Goal: Task Accomplishment & Management: Use online tool/utility

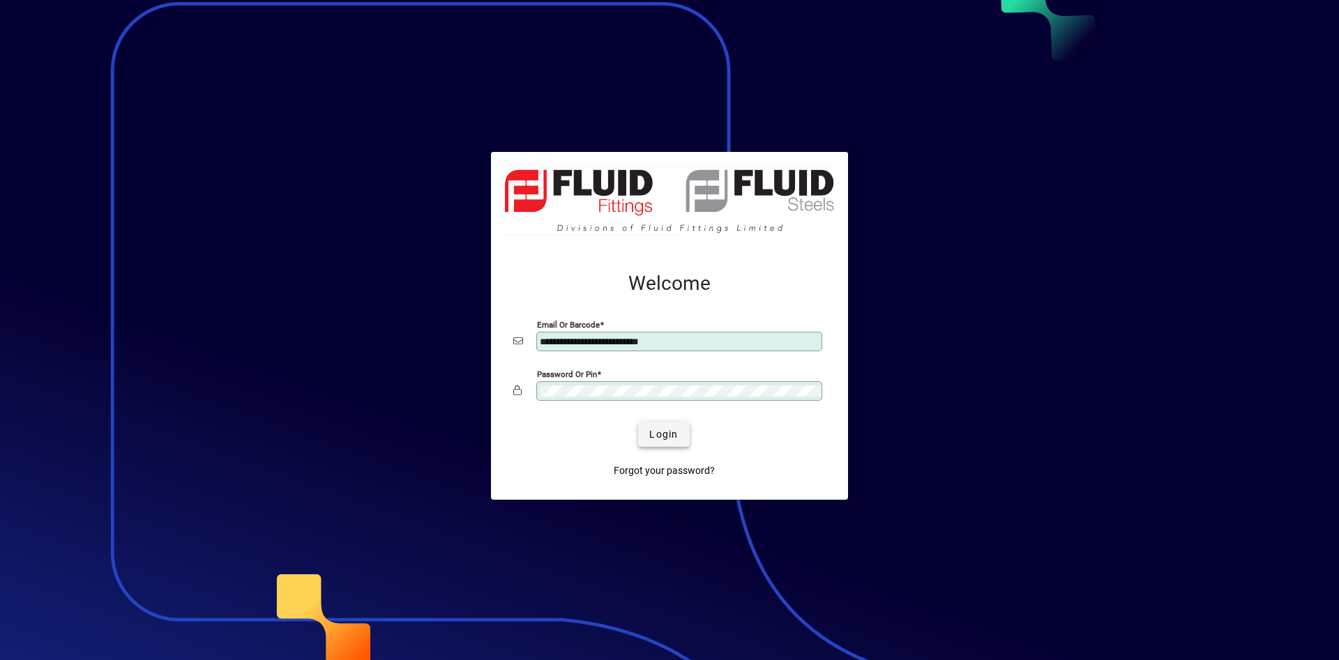
type input "**********"
click at [658, 437] on span "Login" at bounding box center [663, 435] width 29 height 15
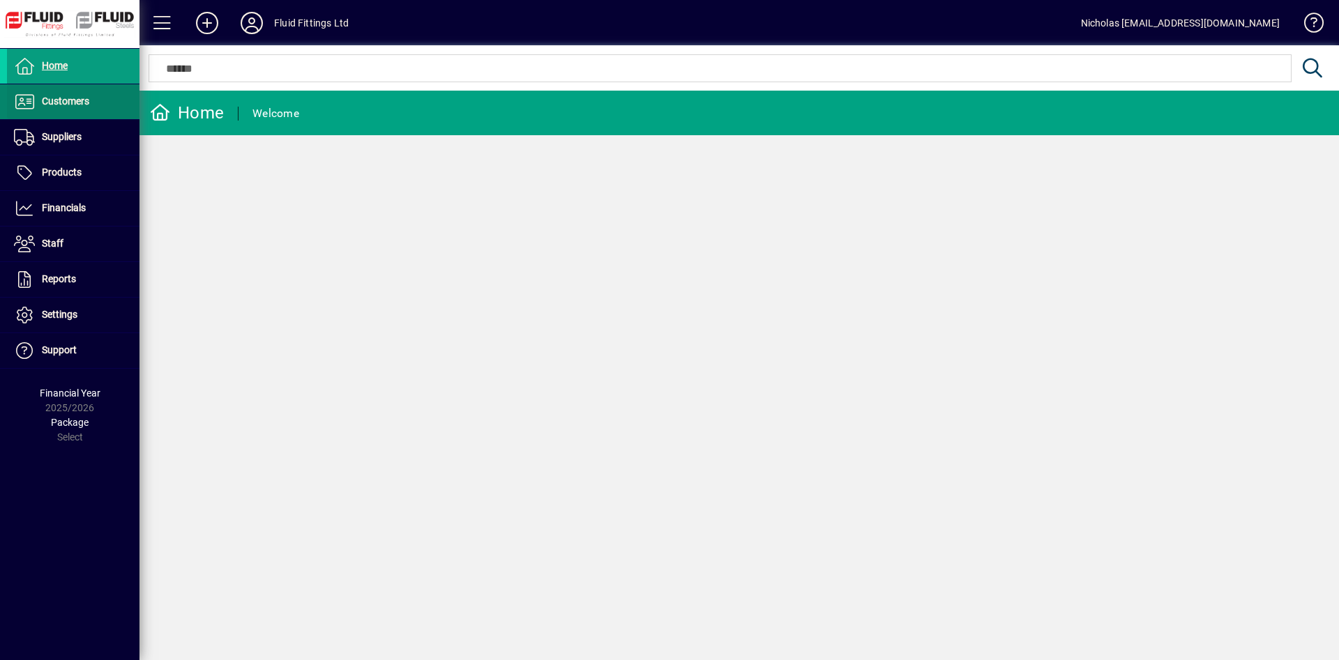
click at [66, 110] on span at bounding box center [73, 101] width 133 height 33
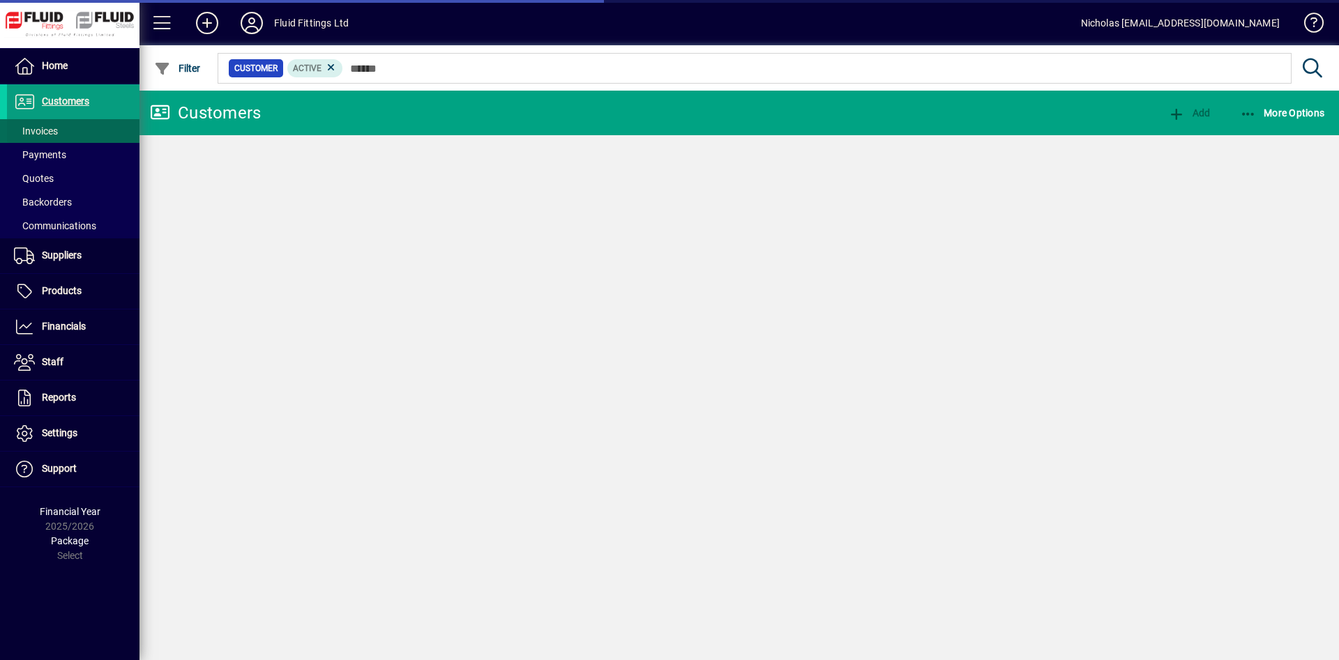
click at [73, 128] on span at bounding box center [73, 130] width 133 height 33
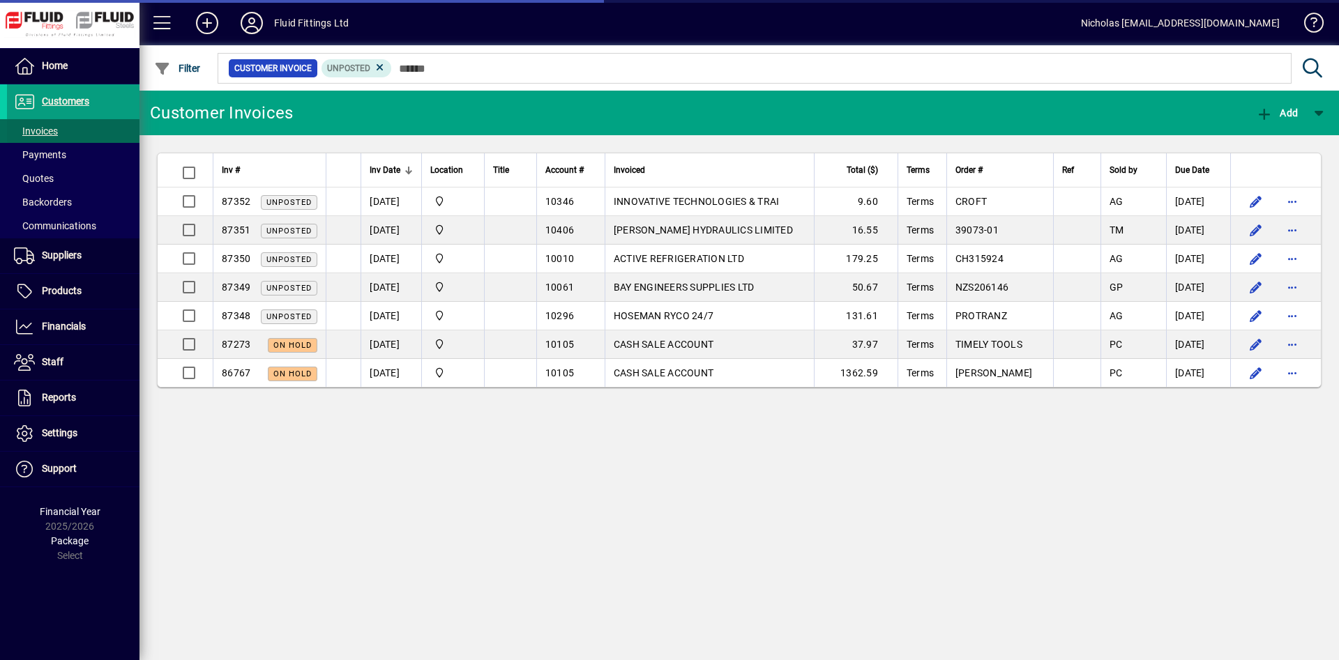
click at [64, 134] on span at bounding box center [73, 130] width 133 height 33
click at [476, 170] on div at bounding box center [471, 170] width 8 height 8
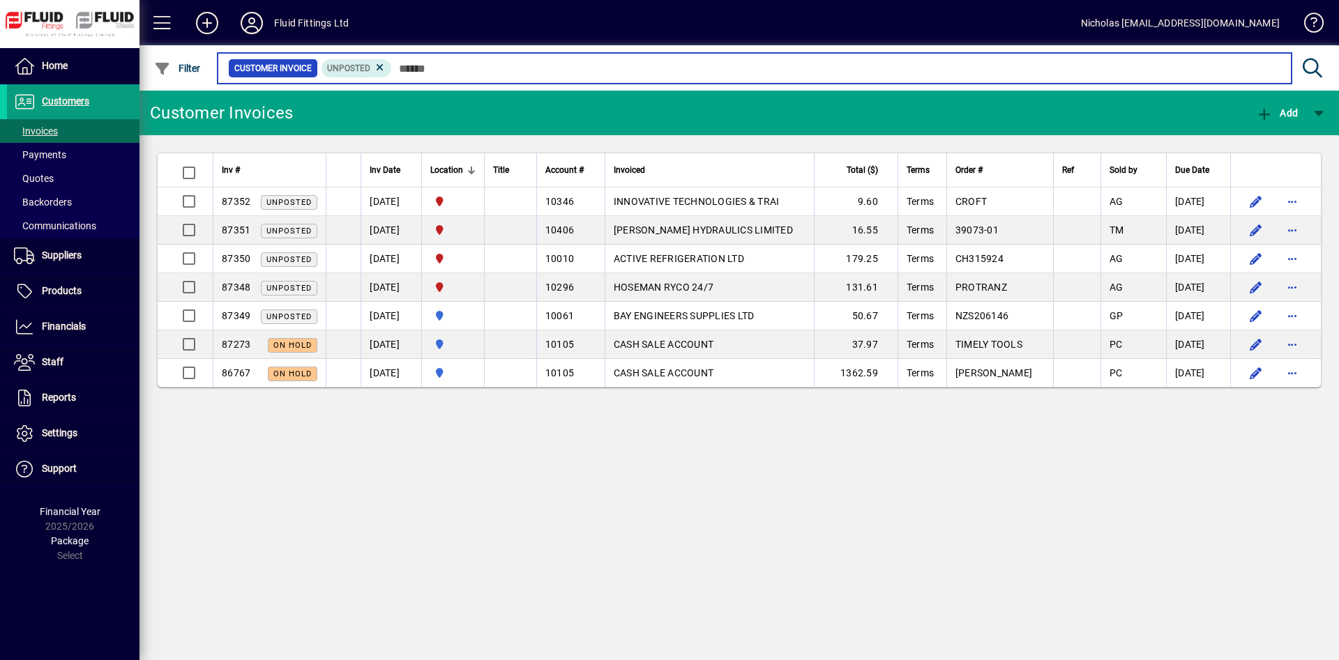
click at [578, 71] on input "text" at bounding box center [836, 69] width 889 height 20
click at [810, 73] on input "text" at bounding box center [836, 69] width 889 height 20
click at [499, 66] on input "text" at bounding box center [836, 69] width 889 height 20
click at [471, 68] on input "text" at bounding box center [836, 69] width 889 height 20
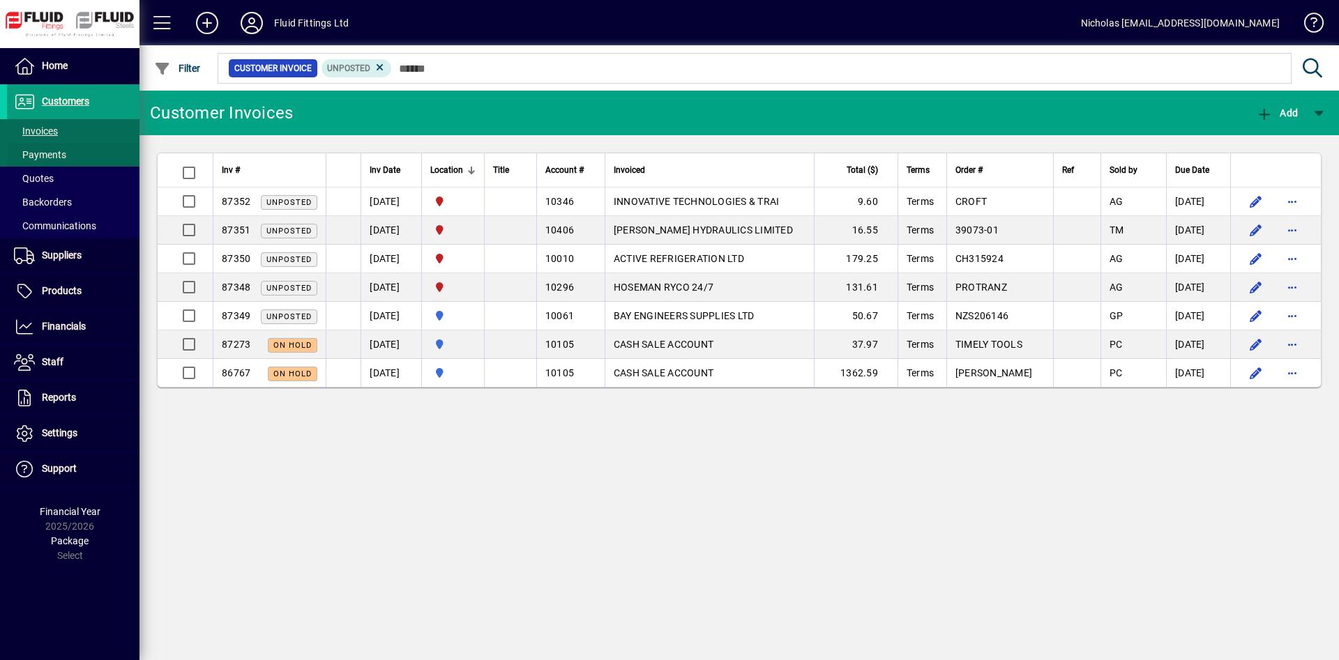
click at [95, 156] on span at bounding box center [73, 154] width 133 height 33
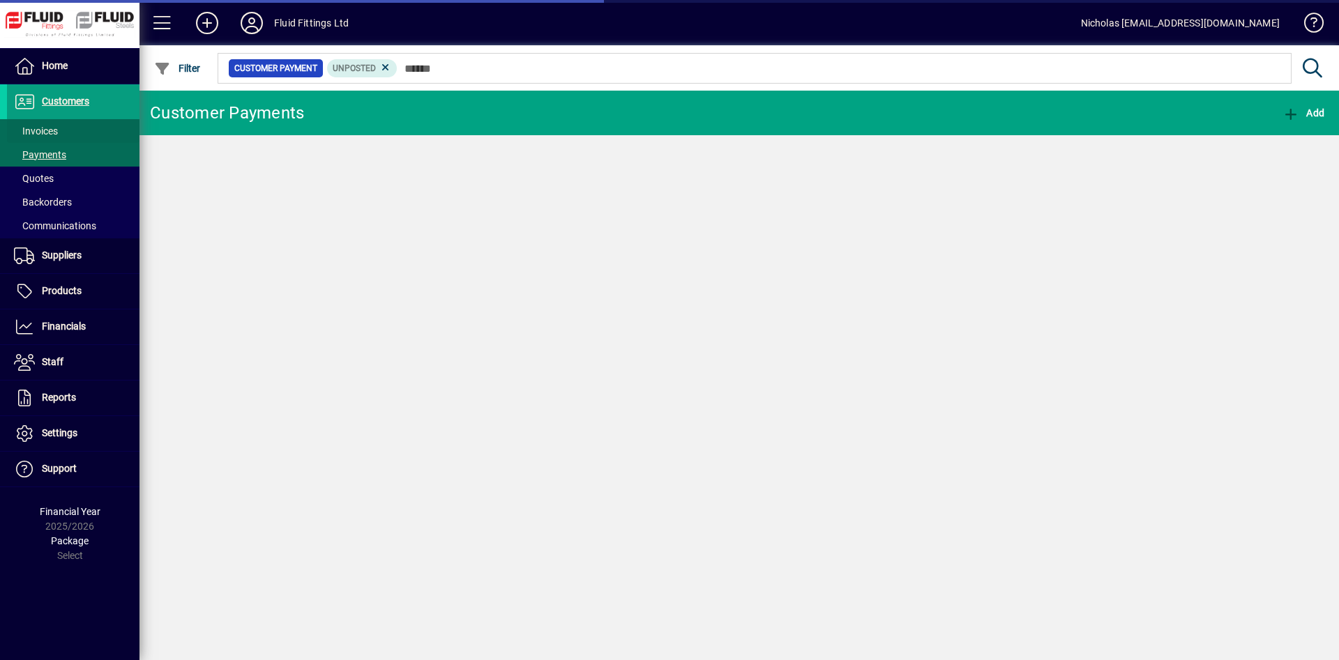
click at [88, 133] on span at bounding box center [73, 130] width 133 height 33
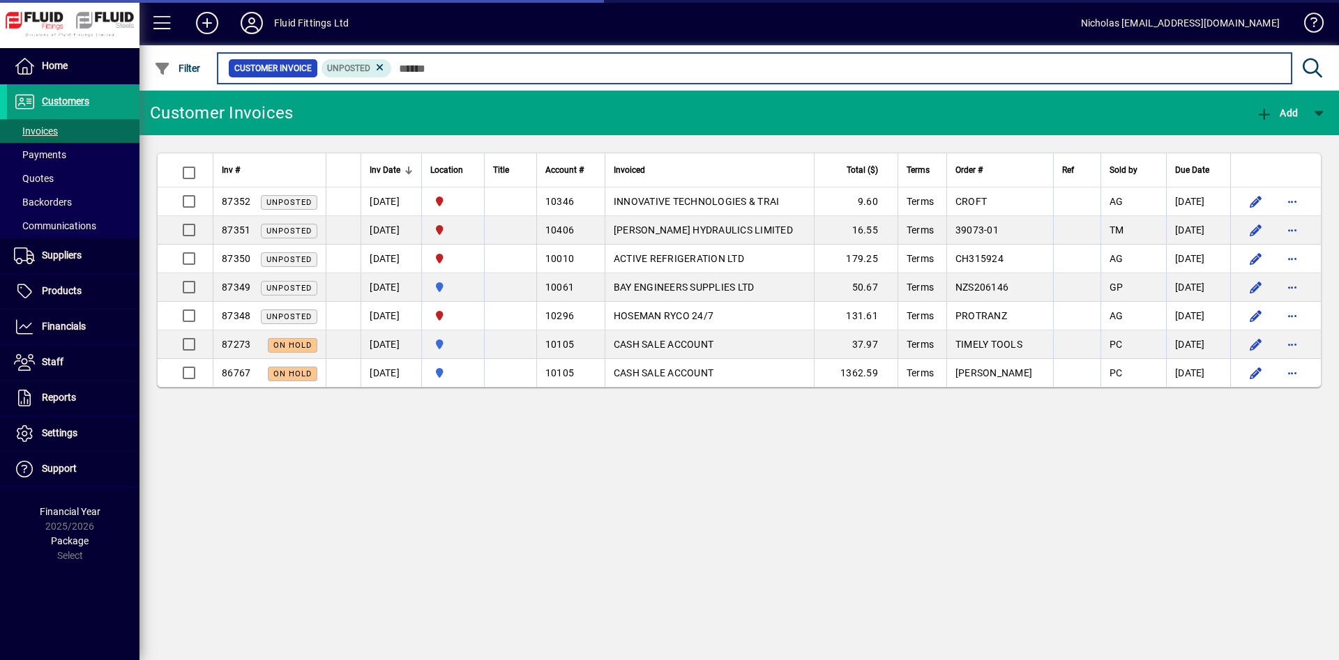
click at [462, 70] on input "text" at bounding box center [836, 69] width 889 height 20
